Goal: Task Accomplishment & Management: Use online tool/utility

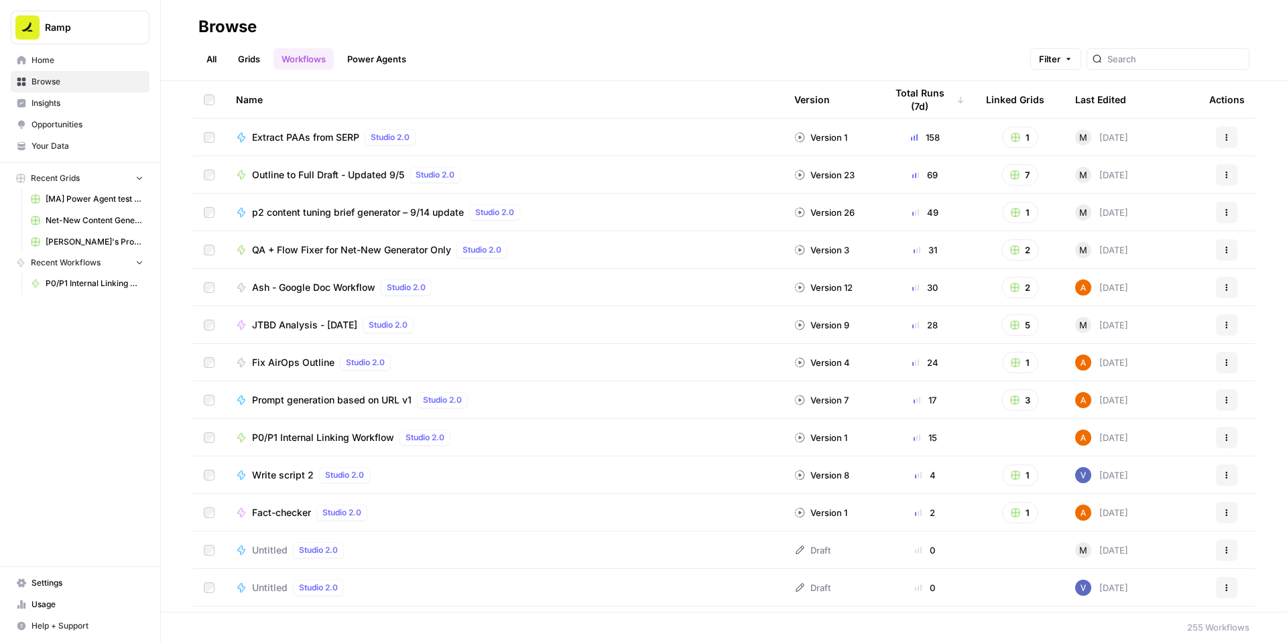
click at [305, 438] on span "P0/P1 Internal Linking Workflow" at bounding box center [323, 437] width 142 height 13
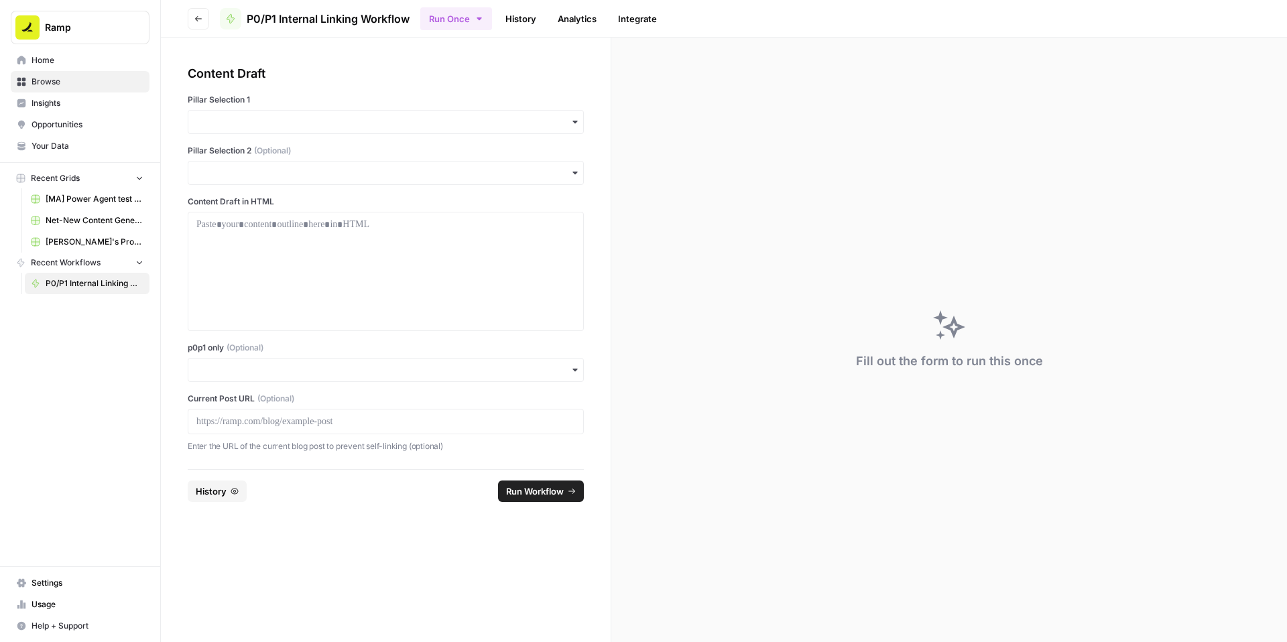
click at [239, 413] on div at bounding box center [386, 421] width 396 height 25
click at [234, 423] on p at bounding box center [385, 421] width 379 height 13
click at [257, 371] on input "p0p1 only (Optional)" at bounding box center [385, 369] width 379 height 13
click at [216, 404] on div "Yes" at bounding box center [385, 405] width 395 height 25
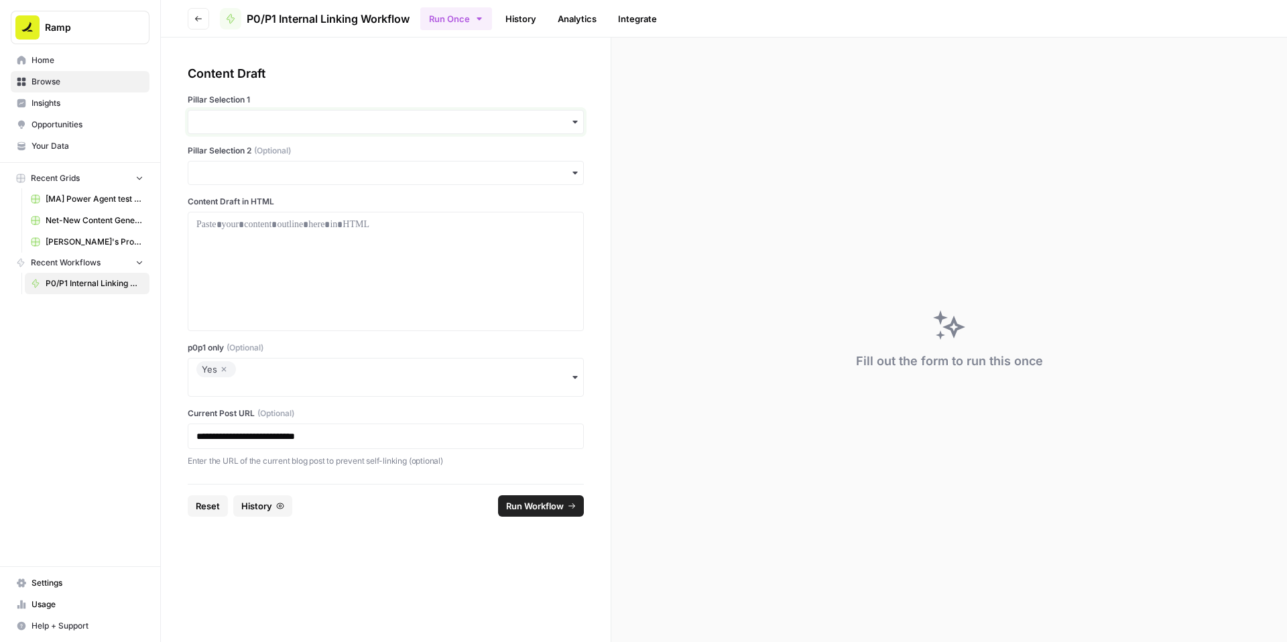
click at [247, 119] on input "Pillar Selection 1" at bounding box center [385, 121] width 379 height 13
click at [222, 203] on div "Accounting" at bounding box center [385, 208] width 395 height 25
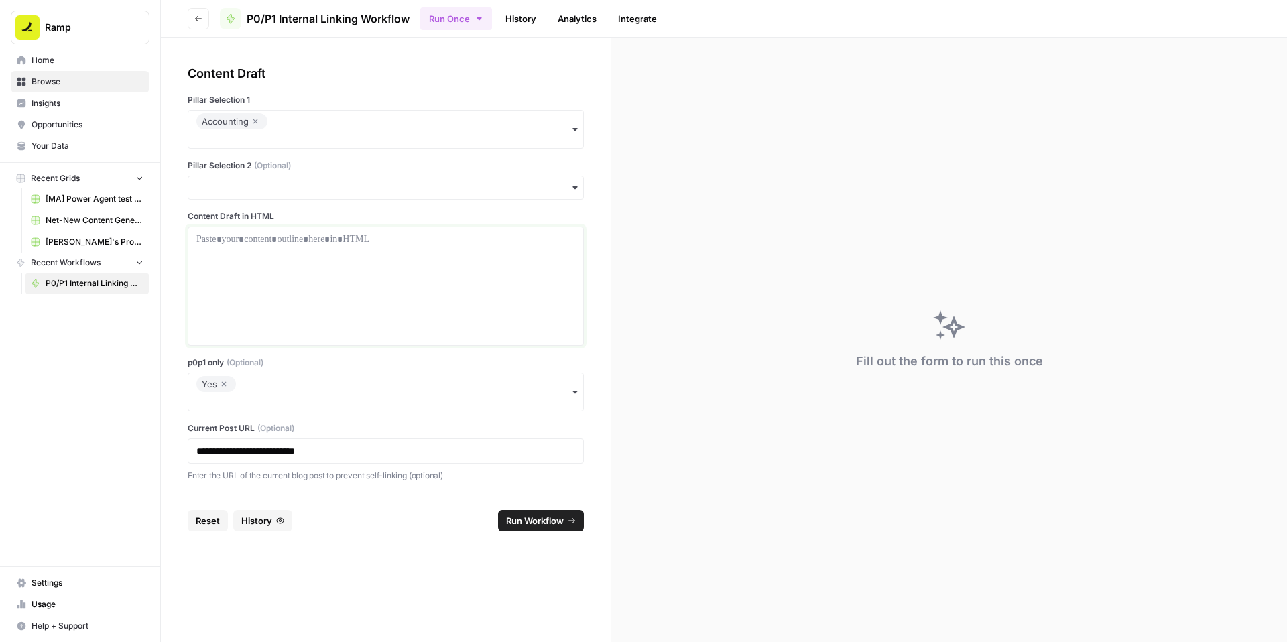
click at [214, 243] on p at bounding box center [385, 239] width 379 height 13
click at [374, 259] on div at bounding box center [385, 286] width 379 height 107
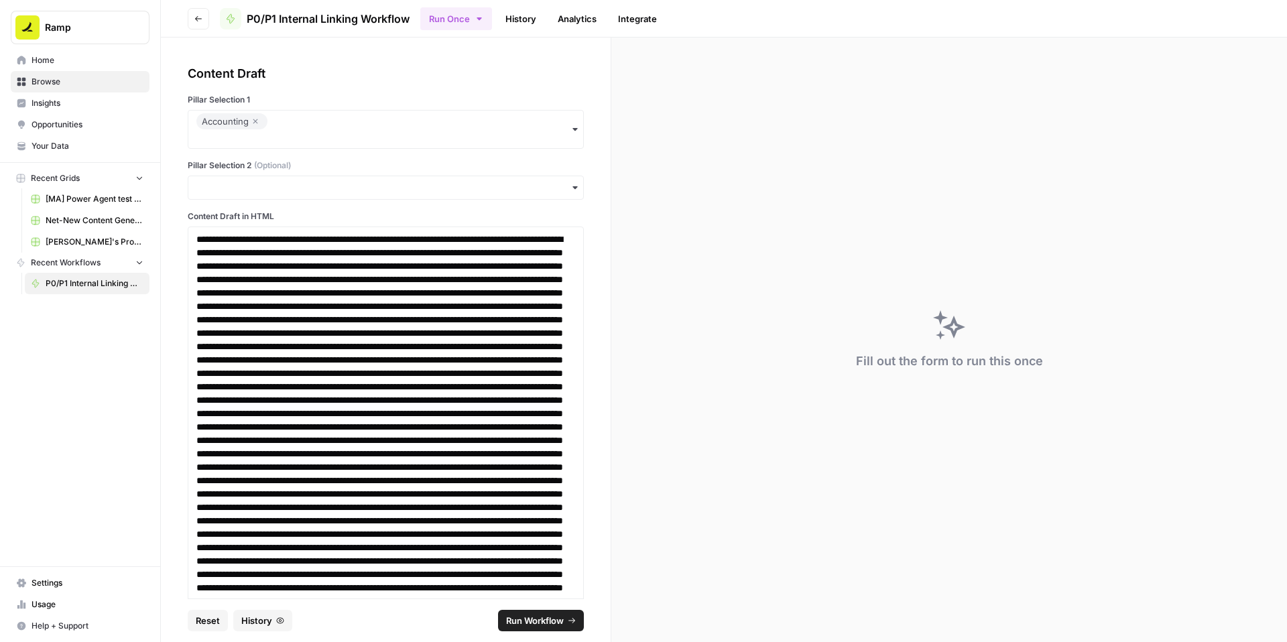
click at [521, 616] on span "Run Workflow" at bounding box center [535, 620] width 58 height 13
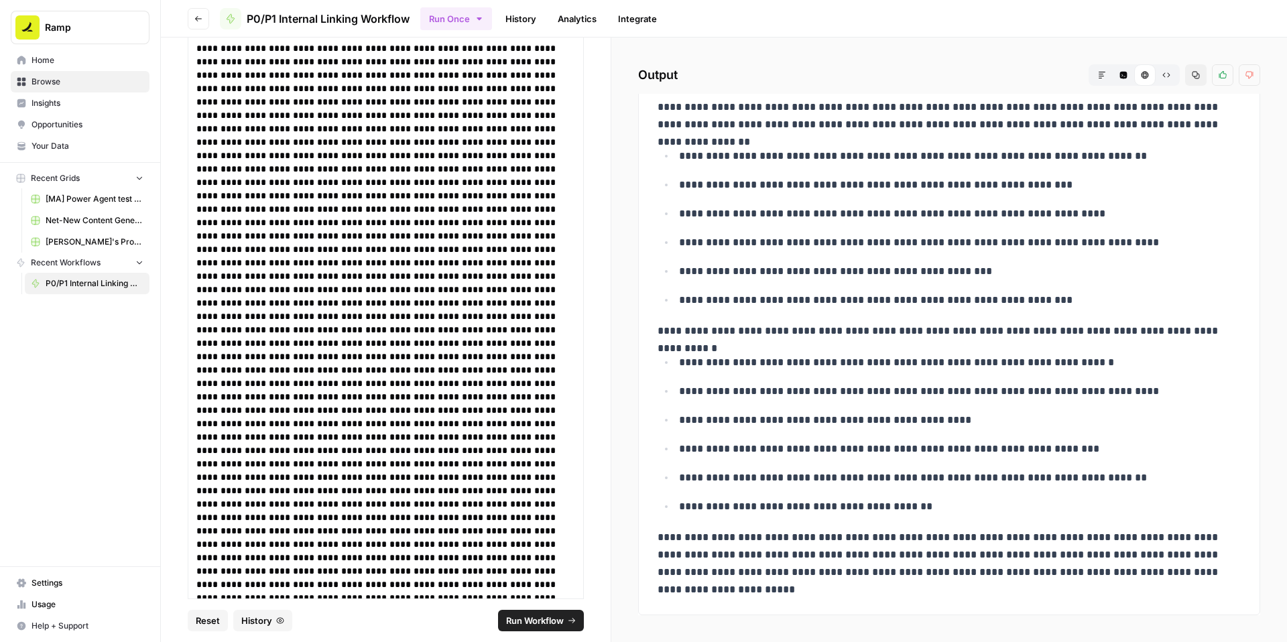
scroll to position [1294, 0]
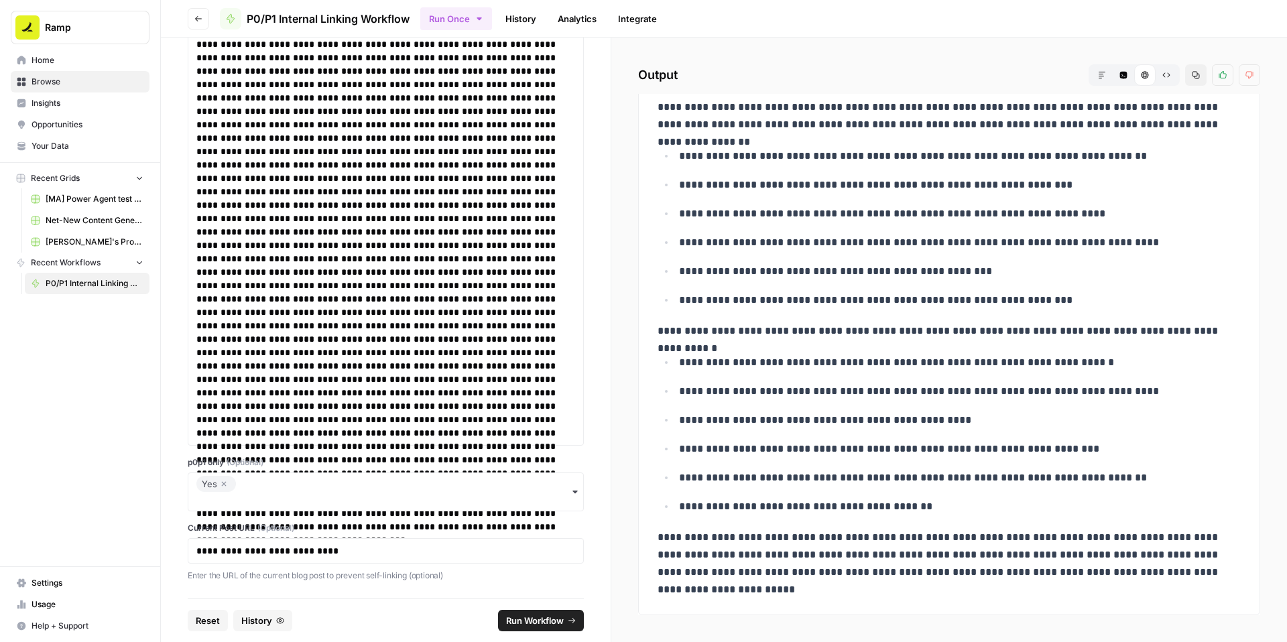
click at [229, 490] on div "Yes" at bounding box center [216, 484] width 29 height 16
click at [224, 482] on icon "button" at bounding box center [224, 484] width 8 height 16
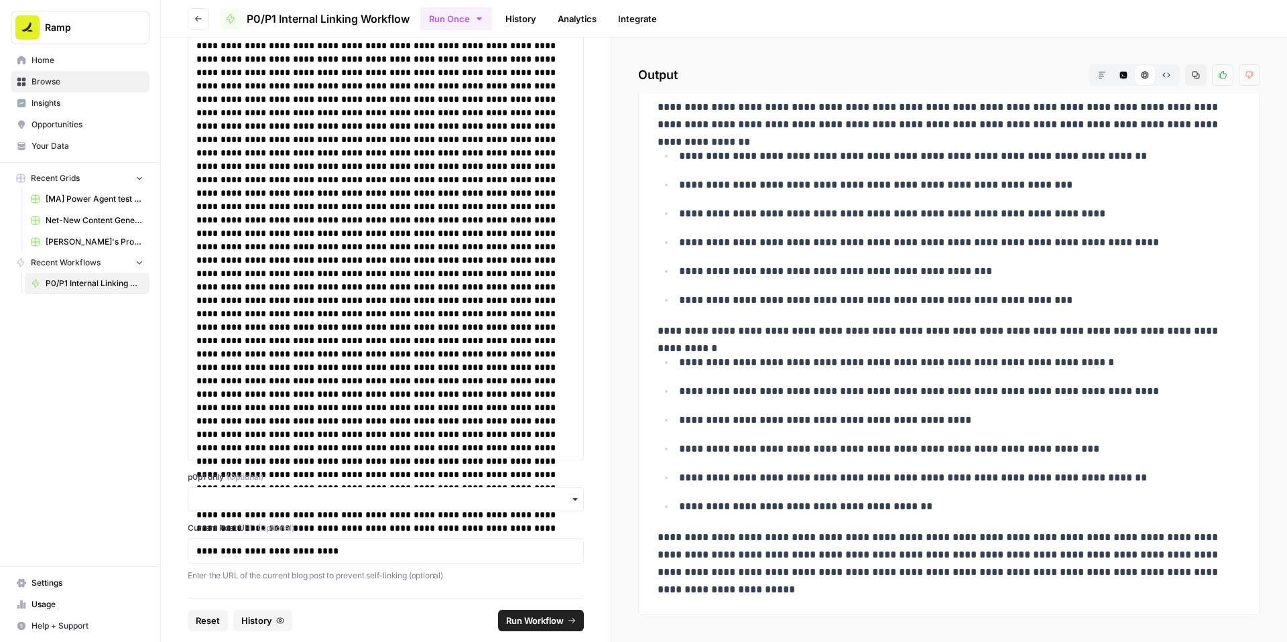
scroll to position [1279, 0]
click at [238, 499] on input "p0p1 only (Optional)" at bounding box center [385, 499] width 379 height 13
click at [318, 479] on label "p0p1 only (Optional)" at bounding box center [386, 477] width 396 height 12
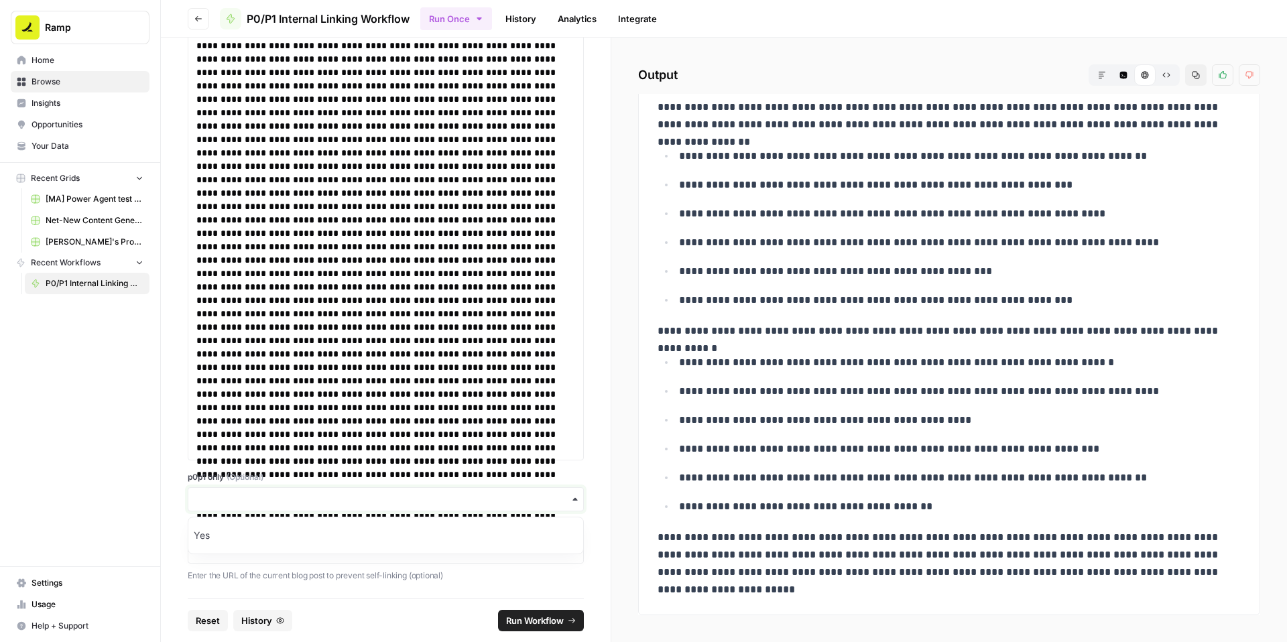
click at [318, 493] on input "p0p1 only (Optional)" at bounding box center [385, 499] width 379 height 13
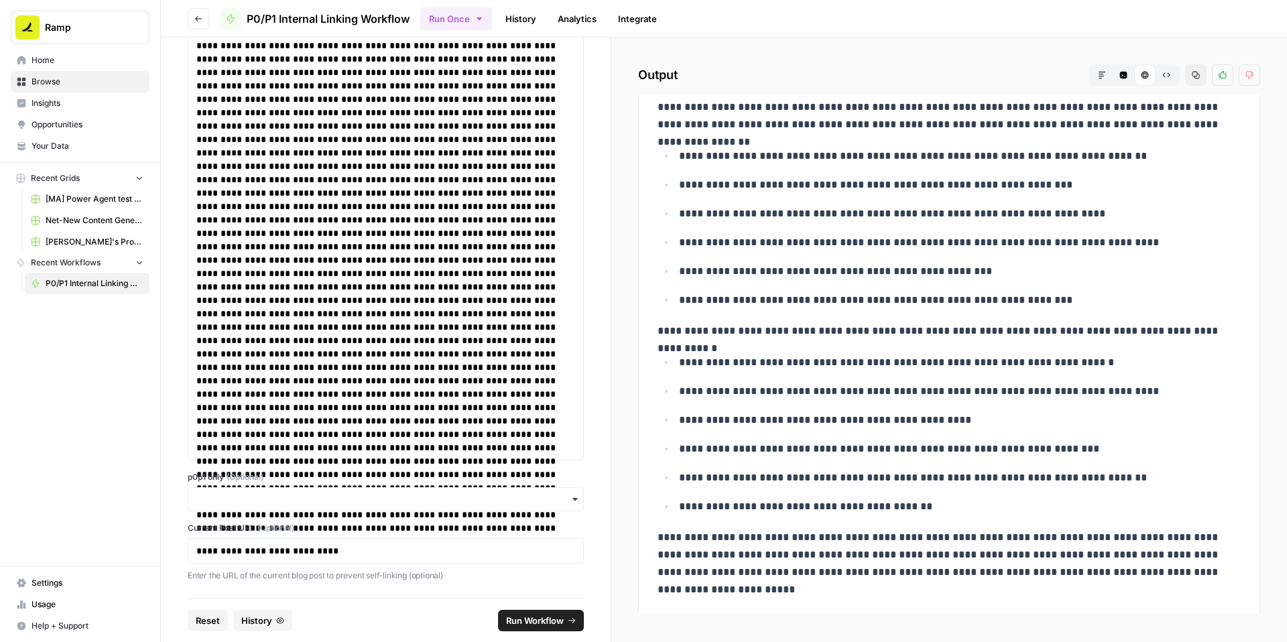
click at [518, 619] on span "Run Workflow" at bounding box center [535, 620] width 58 height 13
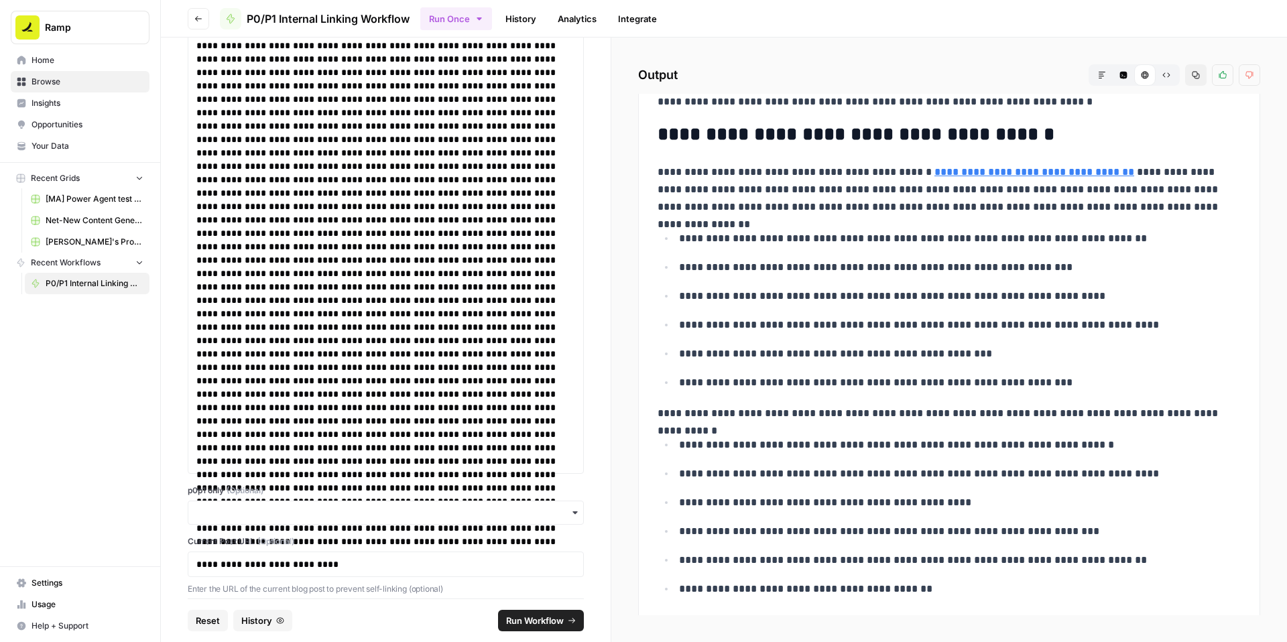
scroll to position [2382, 0]
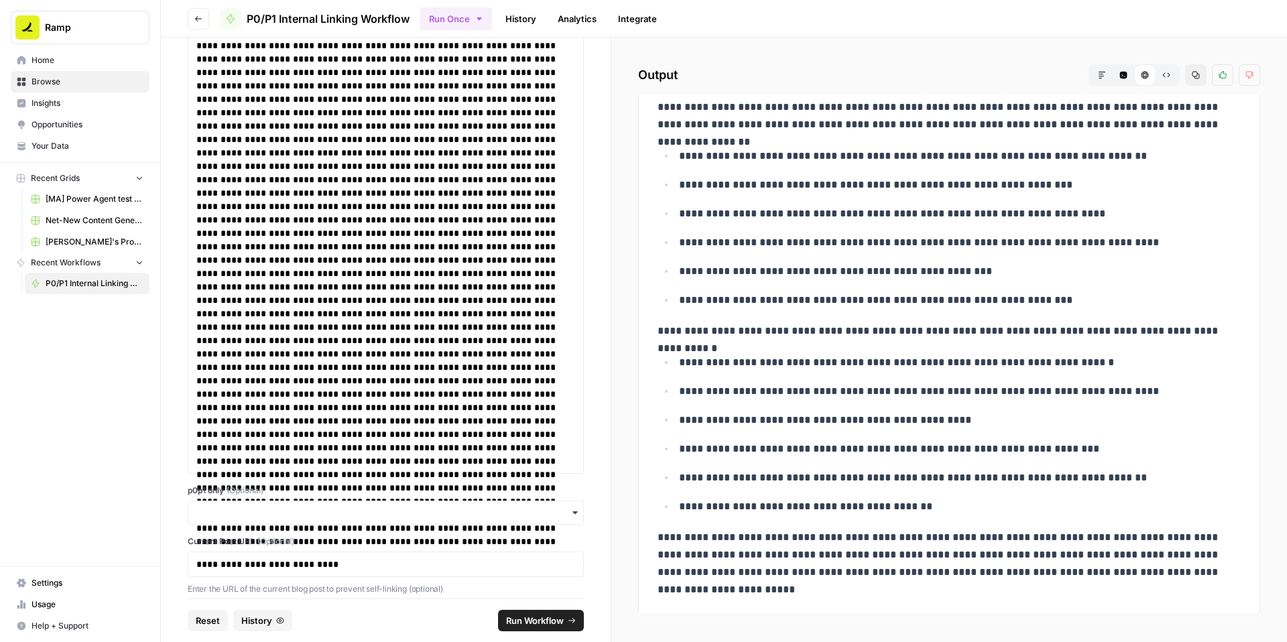
click at [1193, 76] on icon "button" at bounding box center [1195, 75] width 7 height 7
